Goal: Navigation & Orientation: Find specific page/section

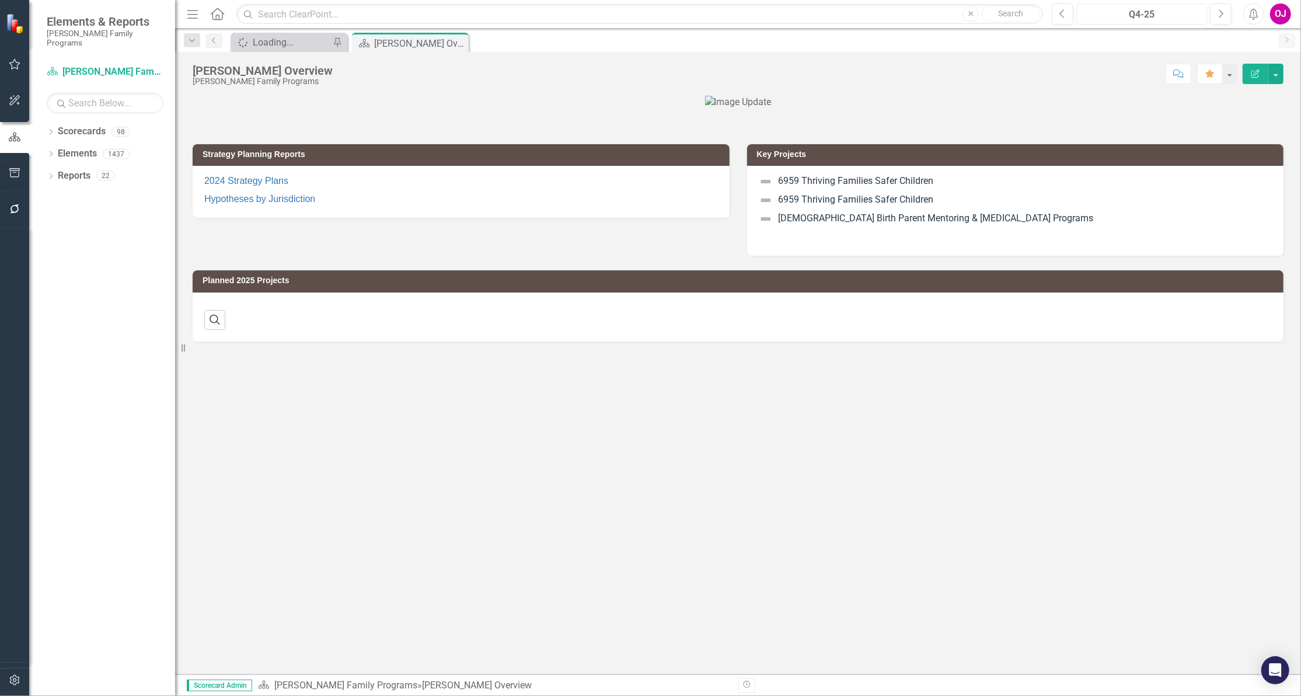
click at [1163, 10] on div "Q4-25" at bounding box center [1142, 15] width 122 height 14
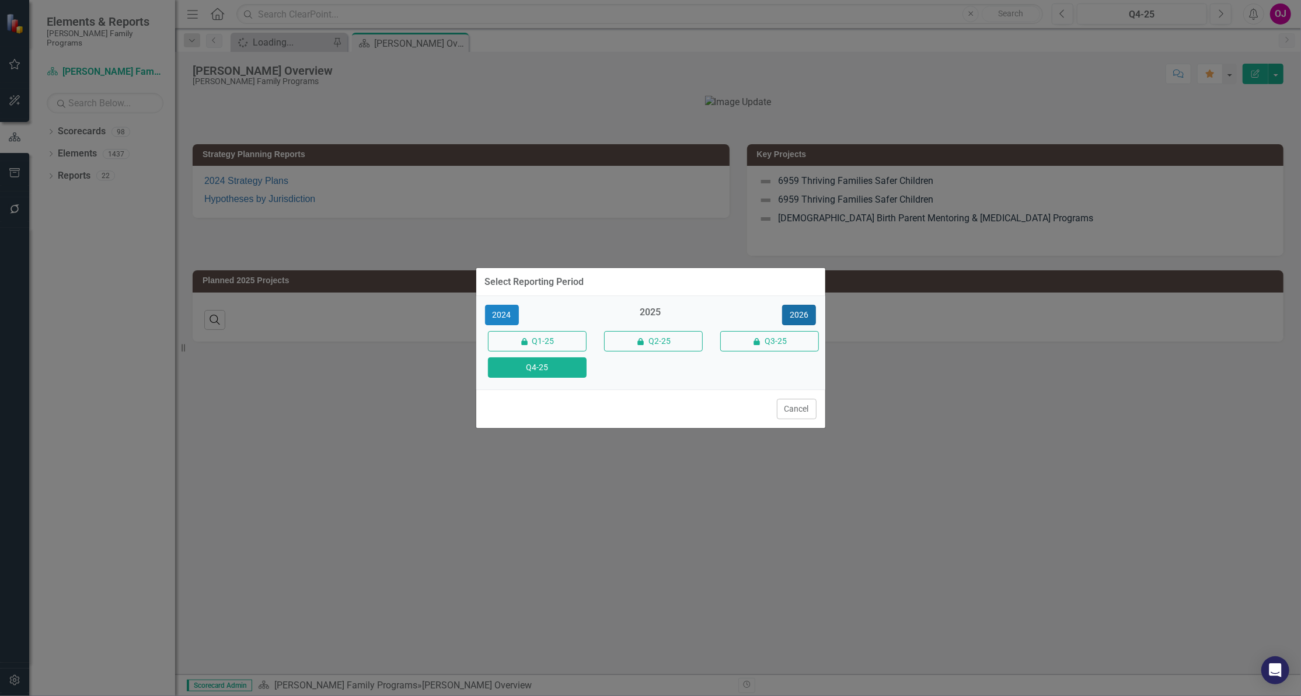
click at [801, 316] on button "2026" at bounding box center [799, 315] width 34 height 20
click at [543, 377] on button "Q4-26" at bounding box center [537, 367] width 99 height 20
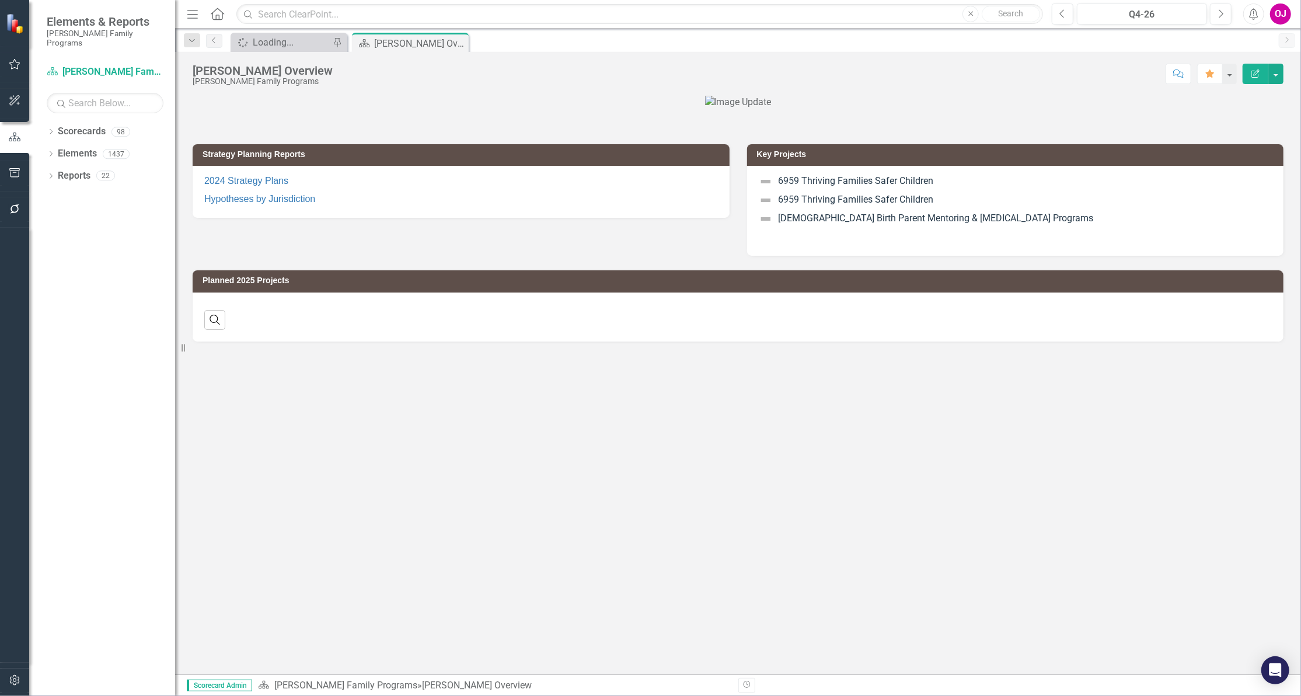
click at [53, 130] on icon "Dropdown" at bounding box center [51, 133] width 8 height 6
click at [56, 150] on icon "Dropdown" at bounding box center [57, 153] width 9 height 7
click at [67, 194] on icon "Dropdown" at bounding box center [68, 197] width 9 height 7
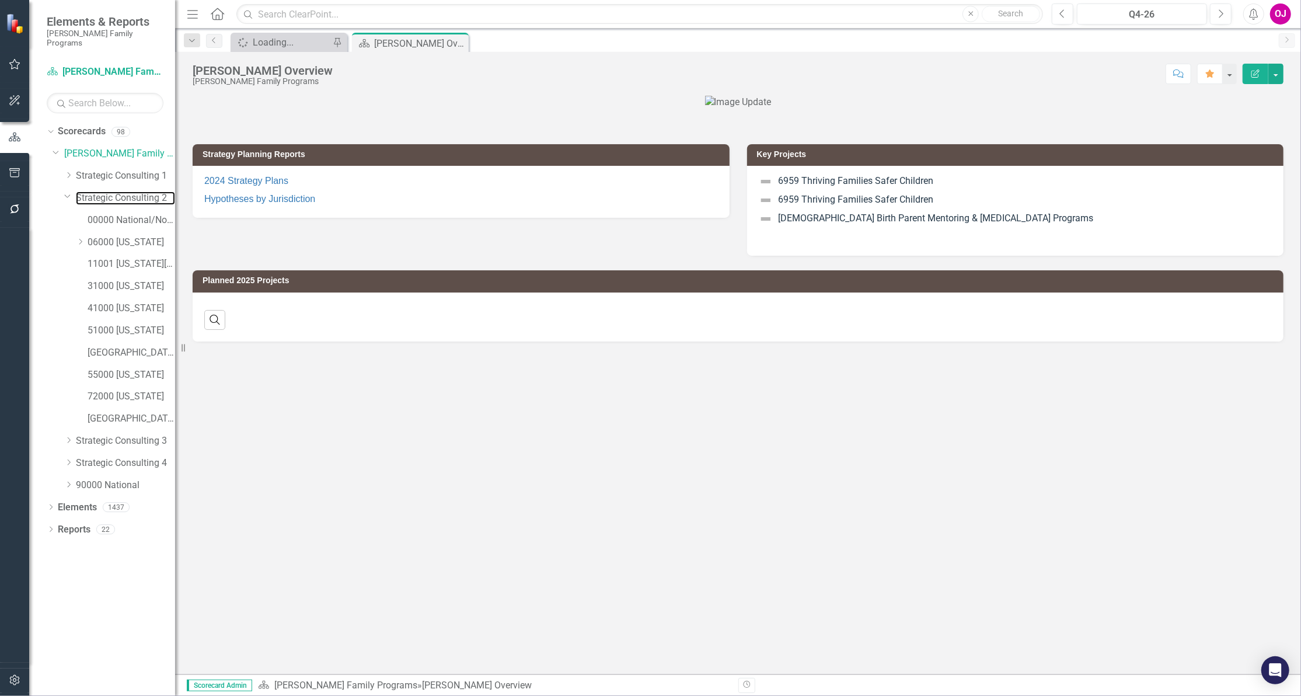
click at [119, 191] on link "Strategic Consulting 2" at bounding box center [125, 197] width 99 height 13
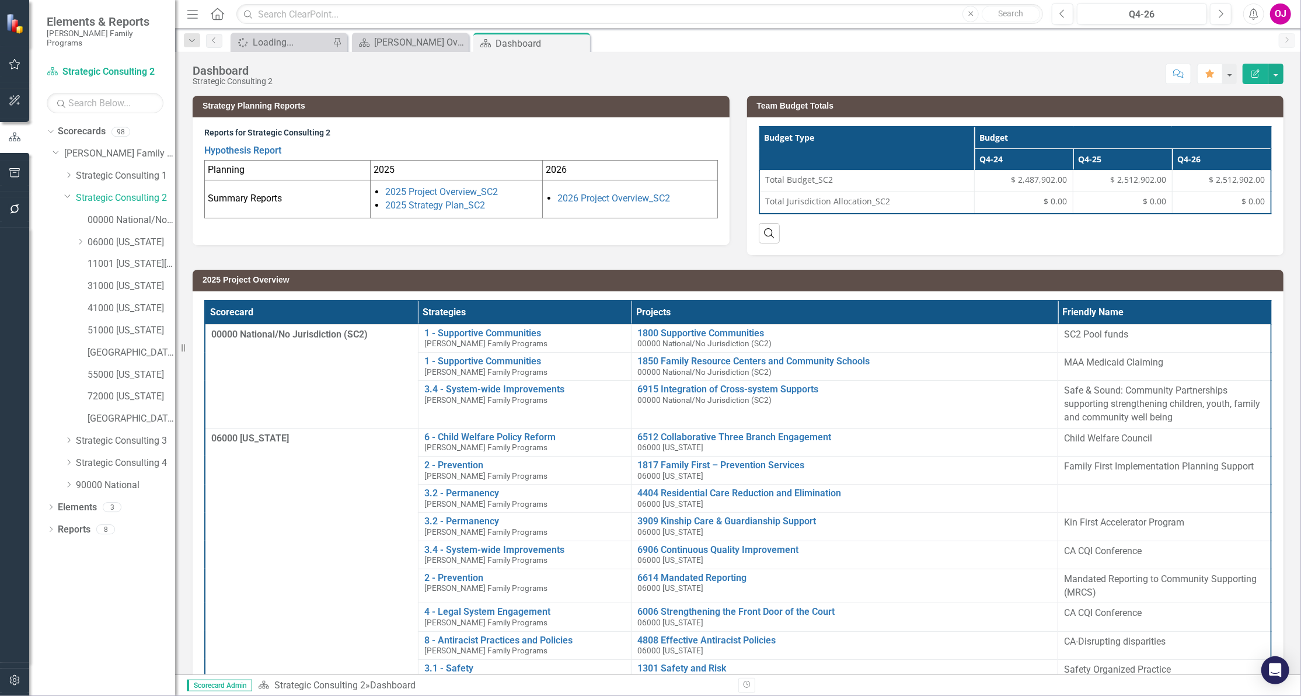
click at [52, 527] on icon "Dropdown" at bounding box center [51, 530] width 8 height 6
click at [56, 633] on icon "Dropdown" at bounding box center [56, 636] width 8 height 6
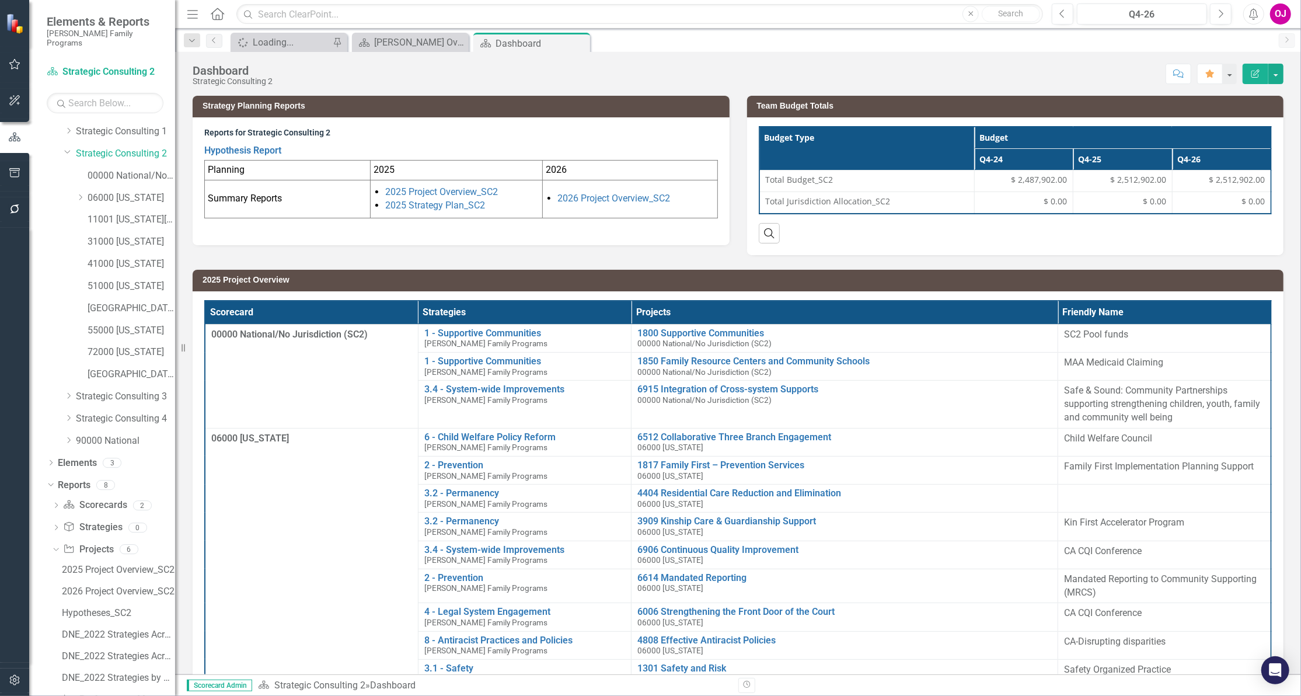
scroll to position [68, 0]
click at [137, 562] on div "2026 Project Overview_SC2" at bounding box center [118, 567] width 113 height 11
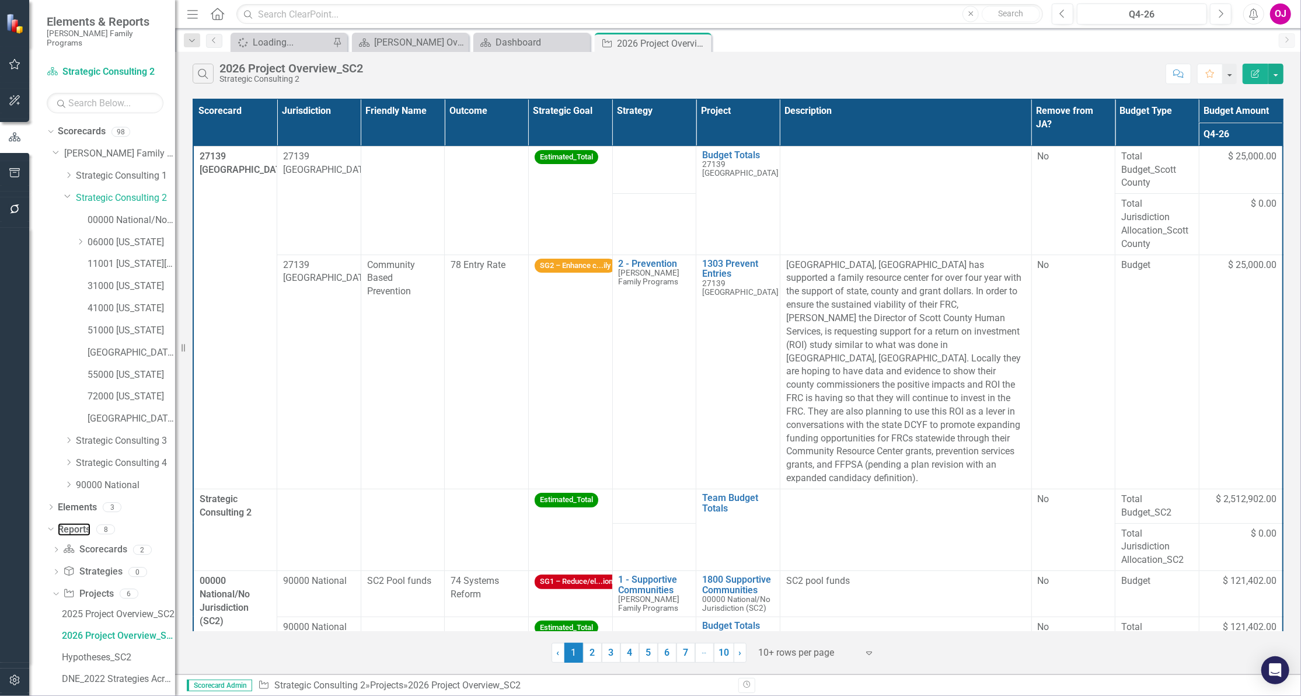
click at [82, 523] on link "Reports" at bounding box center [74, 529] width 33 height 13
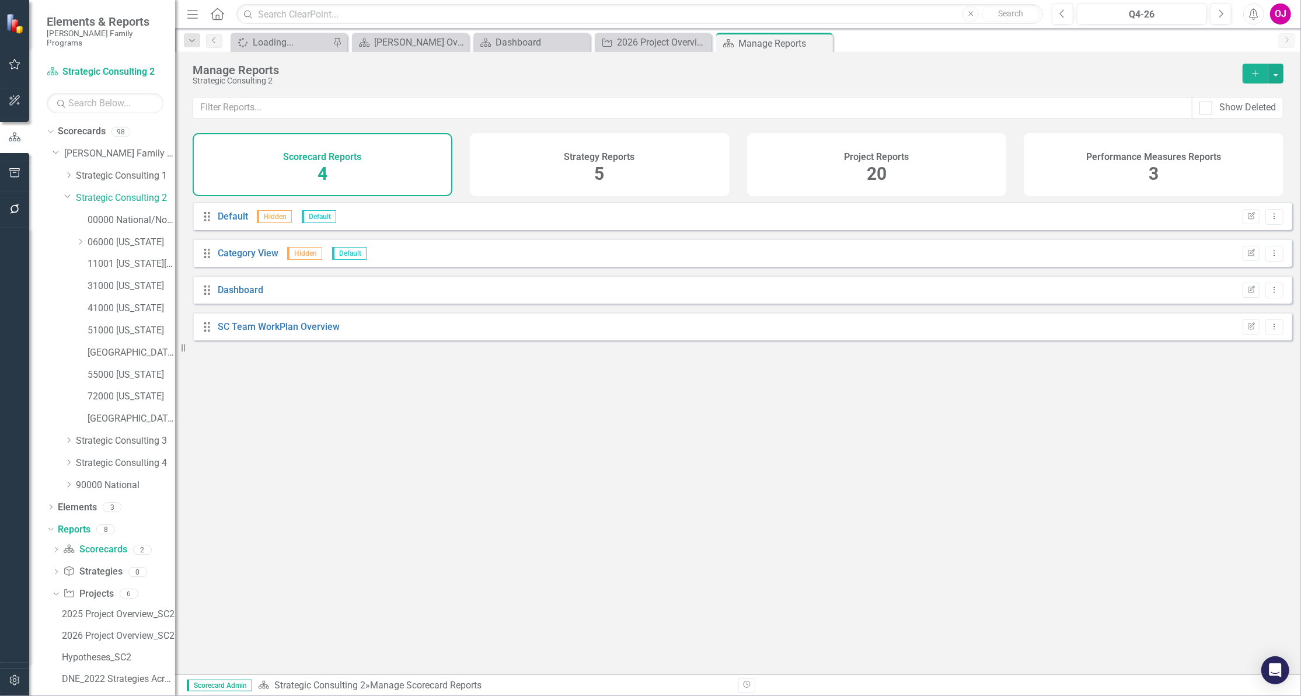
click at [881, 162] on div "20" at bounding box center [877, 174] width 20 height 25
